Goal: Browse casually: Explore the website without a specific task or goal

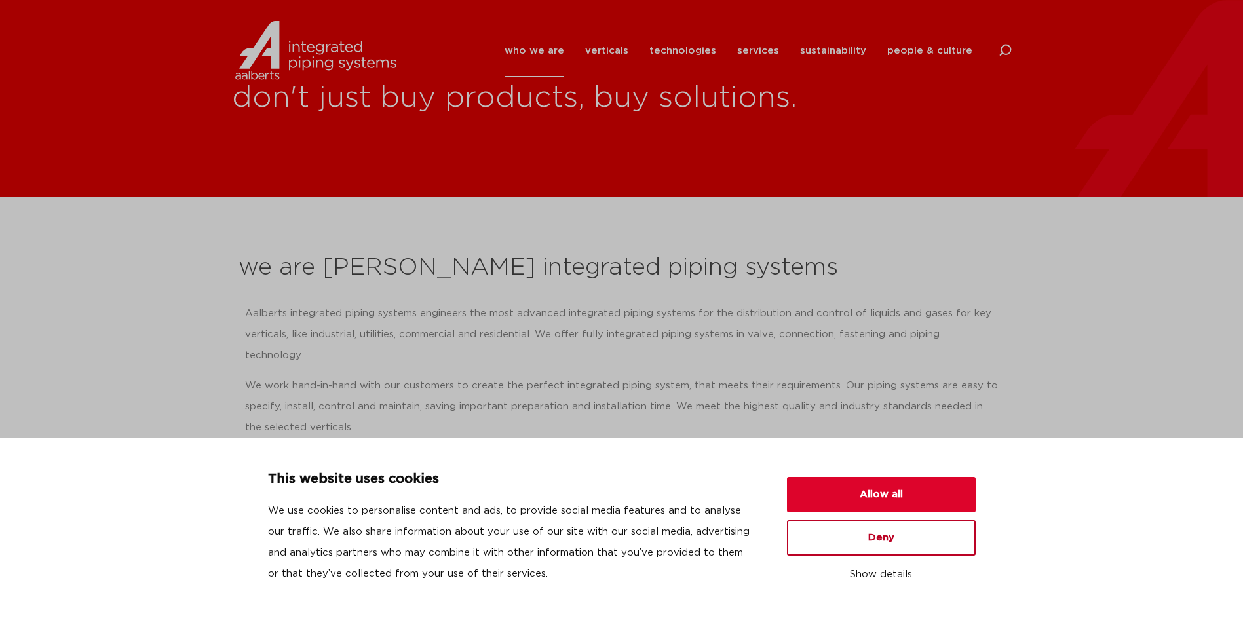
click at [874, 546] on button "Deny" at bounding box center [881, 537] width 189 height 35
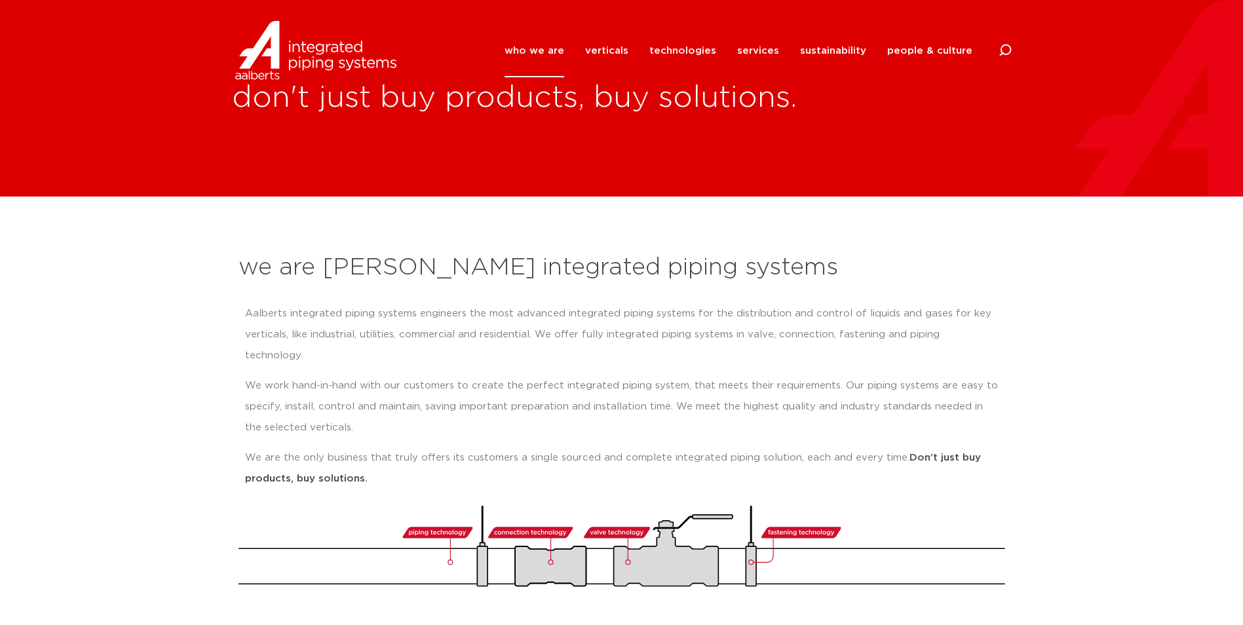
click at [794, 318] on p "Aalberts integrated piping systems engineers the most advanced integrated pipin…" at bounding box center [621, 334] width 753 height 63
drag, startPoint x: 988, startPoint y: 308, endPoint x: 987, endPoint y: 383, distance: 74.7
click at [989, 309] on p "Aalberts integrated piping systems engineers the most advanced integrated pipin…" at bounding box center [621, 334] width 753 height 63
drag, startPoint x: 384, startPoint y: 459, endPoint x: 224, endPoint y: 267, distance: 249.8
click at [224, 267] on section "we are Aalberts integrated piping systems Aalberts integrated piping systems en…" at bounding box center [621, 413] width 1243 height 433
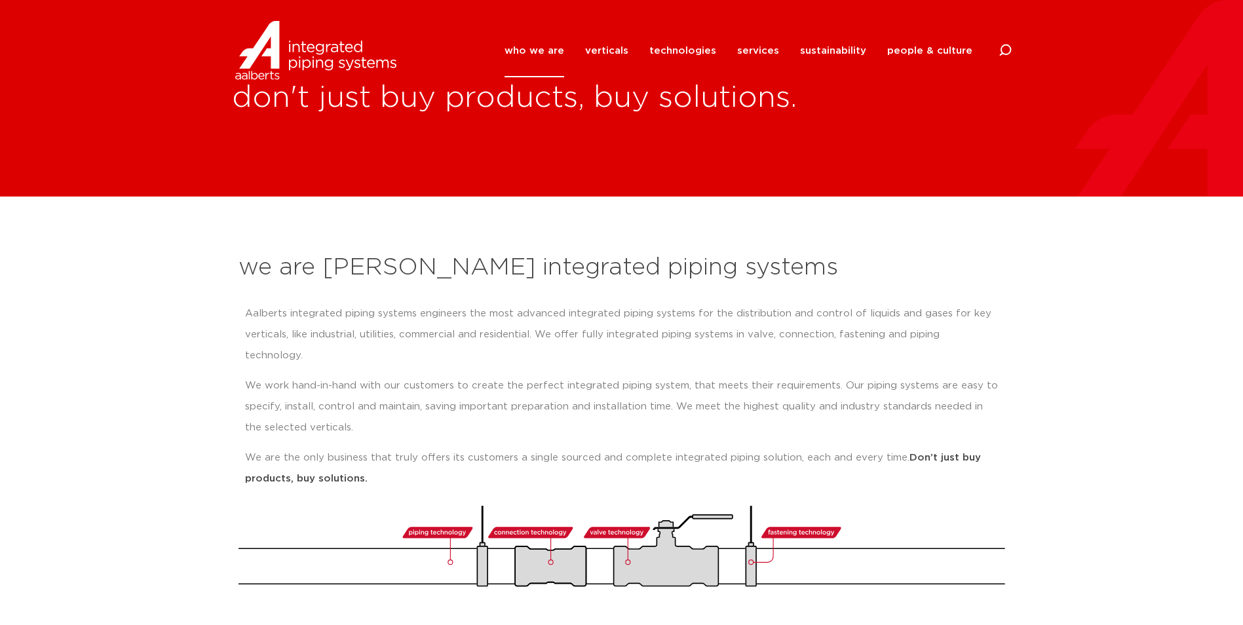
drag, startPoint x: 224, startPoint y: 267, endPoint x: 235, endPoint y: 264, distance: 11.4
click at [235, 264] on div "we are Aalberts integrated piping systems Aalberts integrated piping systems en…" at bounding box center [622, 420] width 780 height 348
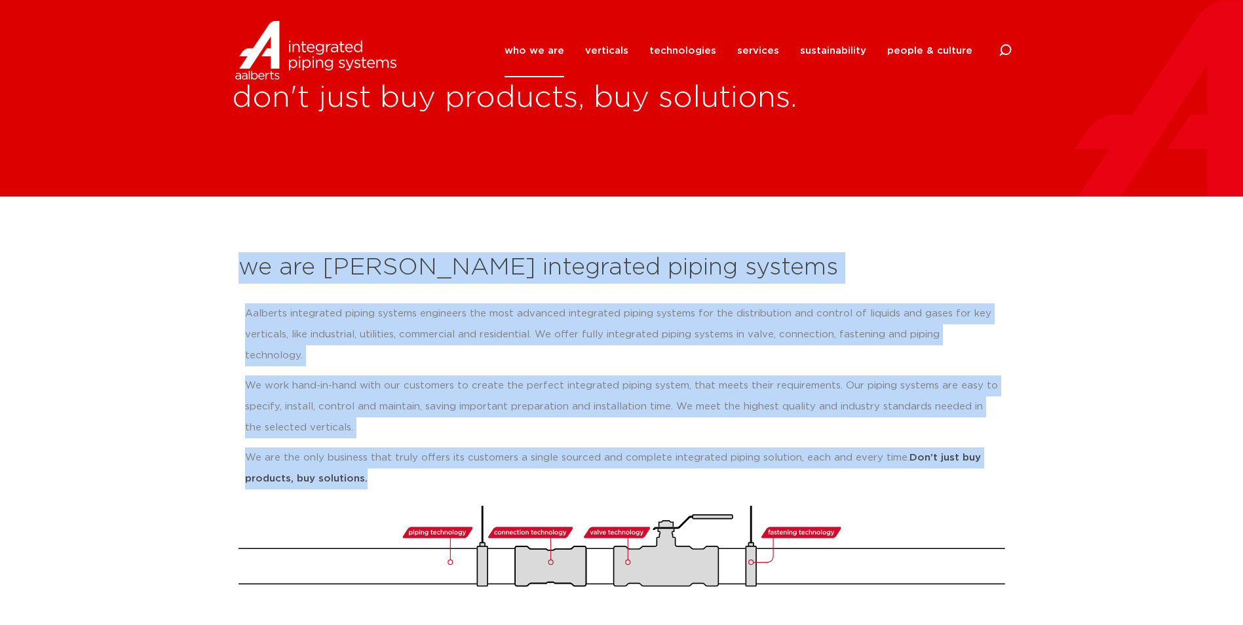
drag, startPoint x: 237, startPoint y: 264, endPoint x: 388, endPoint y: 466, distance: 252.3
click at [388, 466] on div "we are Aalberts integrated piping systems Aalberts integrated piping systems en…" at bounding box center [622, 420] width 780 height 348
click at [388, 466] on p "We are the only business that truly offers its customers a single sourced and c…" at bounding box center [621, 469] width 753 height 42
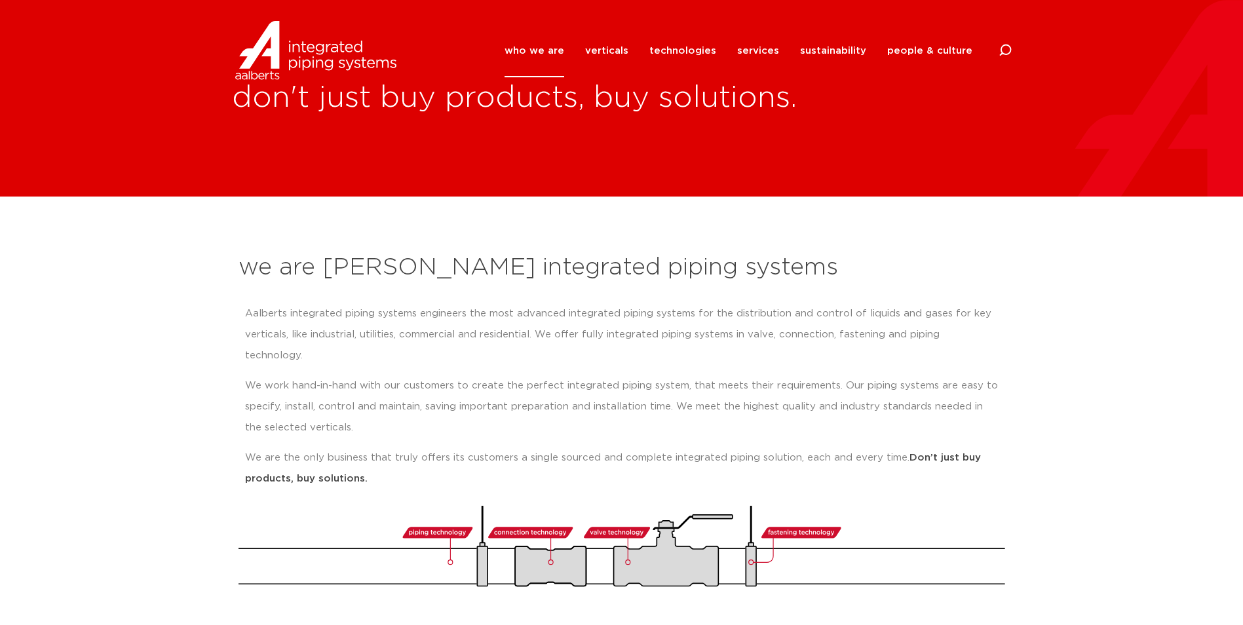
drag, startPoint x: 394, startPoint y: 464, endPoint x: 234, endPoint y: 261, distance: 258.9
click at [234, 261] on div "we are Aalberts integrated piping systems Aalberts integrated piping systems en…" at bounding box center [622, 420] width 780 height 348
drag, startPoint x: 233, startPoint y: 261, endPoint x: 369, endPoint y: 457, distance: 238.6
click at [369, 457] on div "we are Aalberts integrated piping systems Aalberts integrated piping systems en…" at bounding box center [622, 420] width 780 height 348
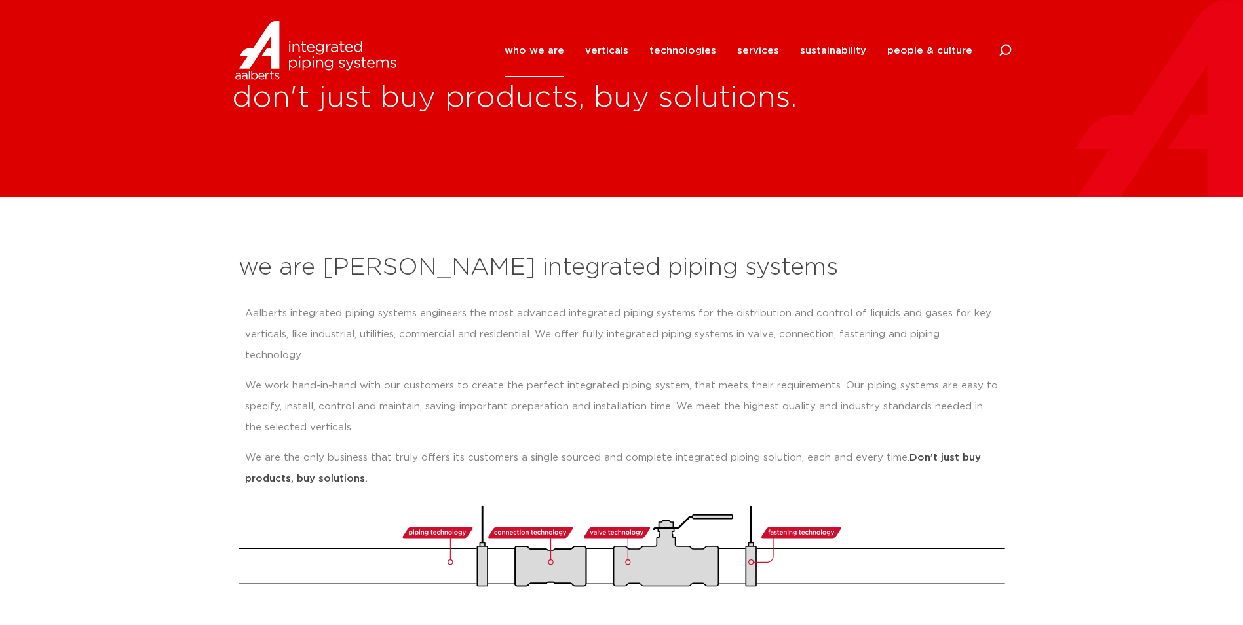
click at [370, 457] on p "We are the only business that truly offers its customers a single sourced and c…" at bounding box center [621, 469] width 753 height 42
drag, startPoint x: 380, startPoint y: 457, endPoint x: 254, endPoint y: 260, distance: 233.9
click at [254, 260] on div "we are Aalberts integrated piping systems Aalberts integrated piping systems en…" at bounding box center [622, 420] width 780 height 348
drag, startPoint x: 254, startPoint y: 260, endPoint x: 242, endPoint y: 278, distance: 21.8
click at [242, 278] on h2 "we are [PERSON_NAME] integrated piping systems" at bounding box center [621, 267] width 767 height 31
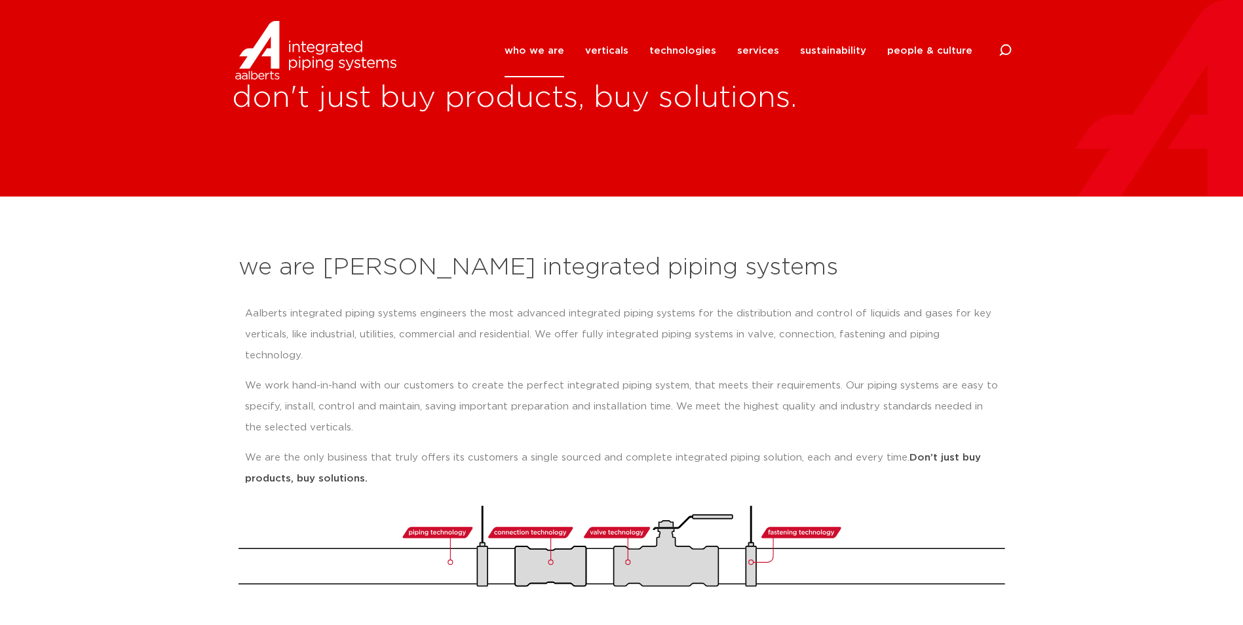
drag, startPoint x: 240, startPoint y: 271, endPoint x: 390, endPoint y: 454, distance: 237.4
click at [390, 454] on div "we are Aalberts integrated piping systems Aalberts integrated piping systems en…" at bounding box center [622, 420] width 780 height 348
click at [390, 459] on p "We are the only business that truly offers its customers a single sourced and c…" at bounding box center [621, 469] width 753 height 42
click at [395, 375] on p "We work hand-in-hand with our customers to create the perfect integrated piping…" at bounding box center [621, 406] width 753 height 63
click at [383, 463] on p "We are the only business that truly offers its customers a single sourced and c…" at bounding box center [621, 469] width 753 height 42
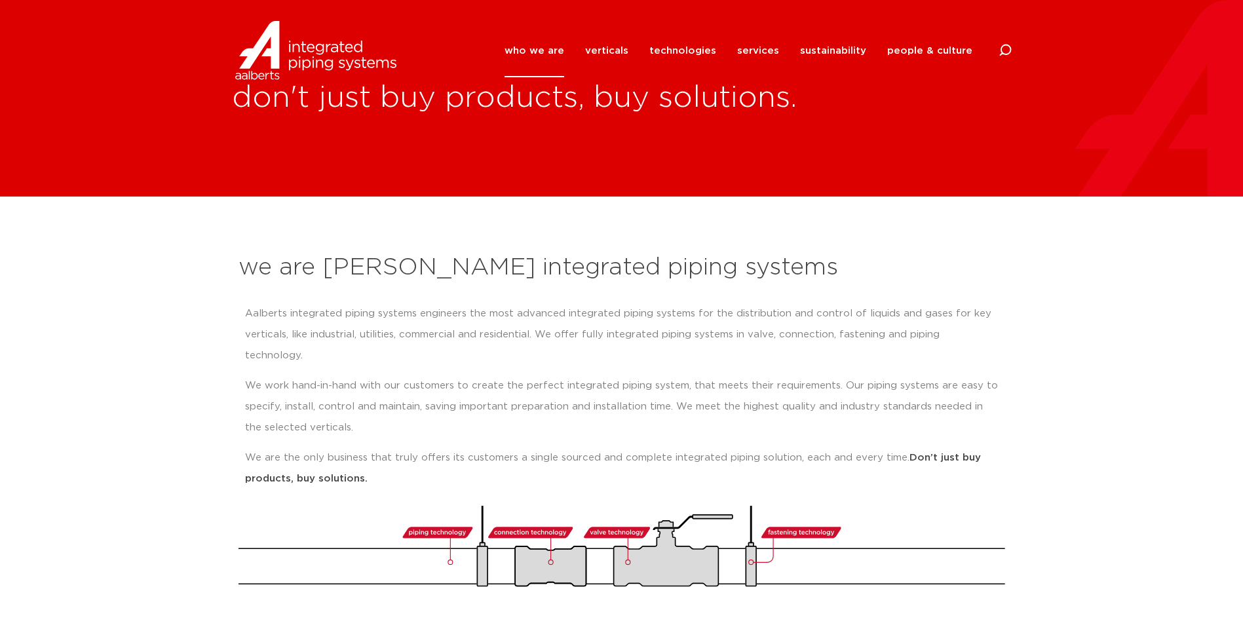
drag, startPoint x: 395, startPoint y: 461, endPoint x: 225, endPoint y: 263, distance: 260.2
click at [225, 263] on section "we are Aalberts integrated piping systems Aalberts integrated piping systems en…" at bounding box center [621, 413] width 1243 height 433
drag, startPoint x: 232, startPoint y: 265, endPoint x: 367, endPoint y: 457, distance: 234.7
click at [367, 457] on div "we are Aalberts integrated piping systems Aalberts integrated piping systems en…" at bounding box center [622, 420] width 780 height 348
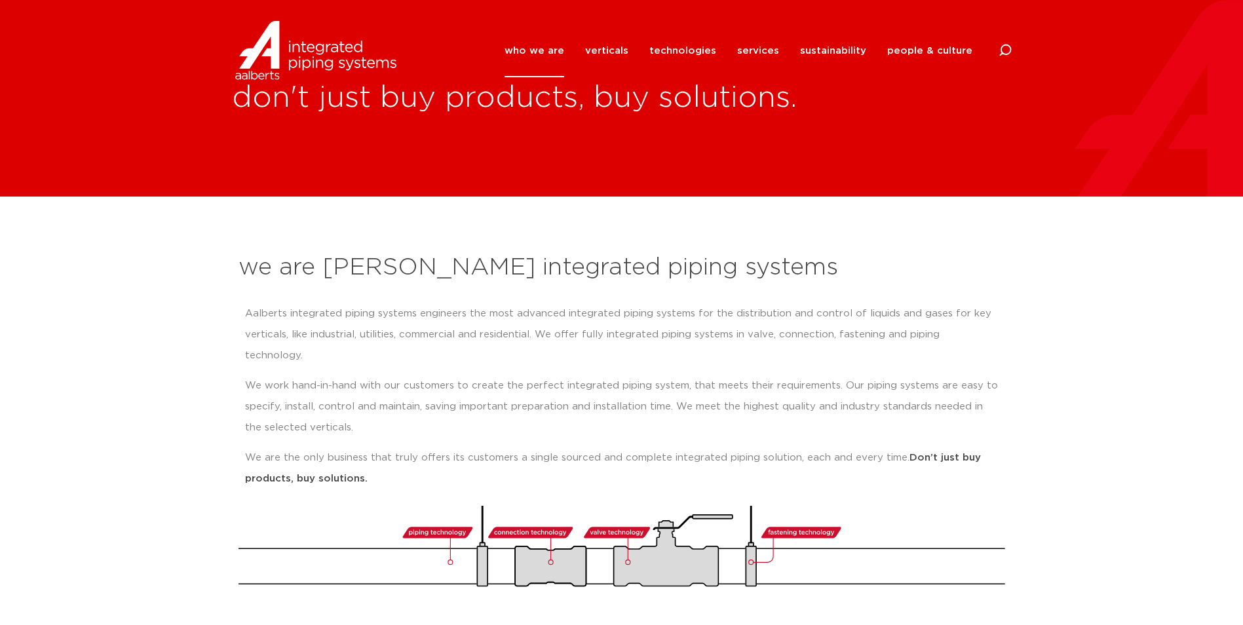
click at [370, 457] on p "We are the only business that truly offers its customers a single sourced and c…" at bounding box center [621, 469] width 753 height 42
drag, startPoint x: 387, startPoint y: 461, endPoint x: 242, endPoint y: 259, distance: 248.8
click at [242, 259] on div "we are Aalberts integrated piping systems Aalberts integrated piping systems en…" at bounding box center [622, 420] width 780 height 348
drag, startPoint x: 242, startPoint y: 259, endPoint x: 225, endPoint y: 270, distance: 19.8
click at [225, 270] on section "we are Aalberts integrated piping systems Aalberts integrated piping systems en…" at bounding box center [621, 413] width 1243 height 433
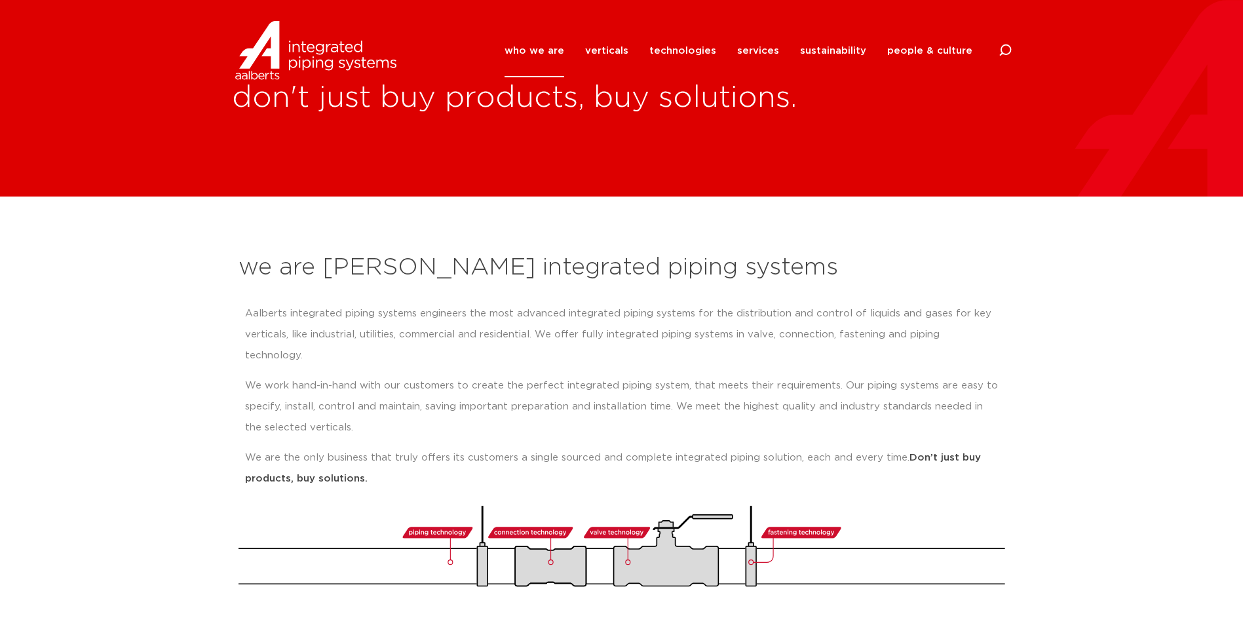
drag, startPoint x: 375, startPoint y: 462, endPoint x: 245, endPoint y: 285, distance: 219.4
click at [245, 285] on div "we are Aalberts integrated piping systems Aalberts integrated piping systems en…" at bounding box center [622, 420] width 780 height 348
